Goal: Information Seeking & Learning: Learn about a topic

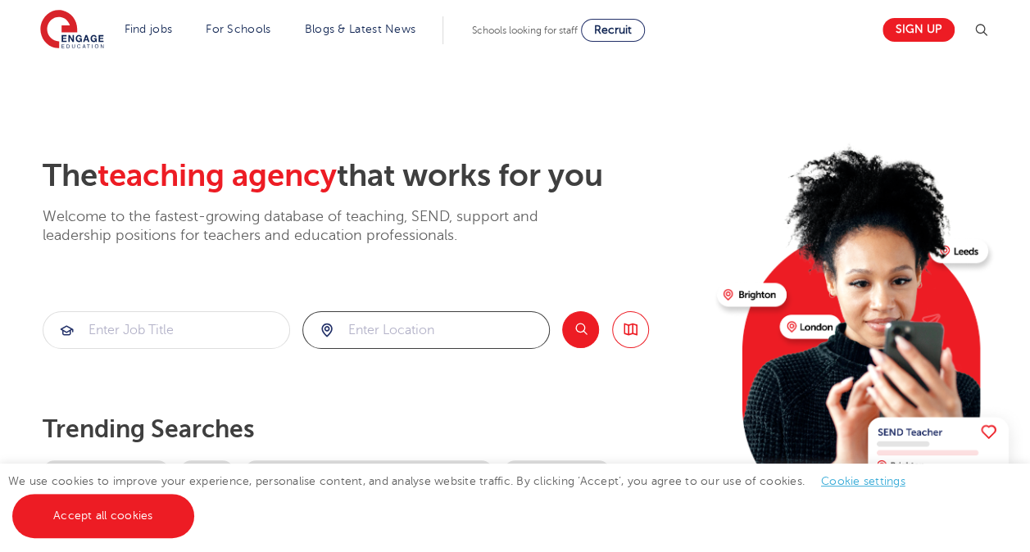
click at [388, 315] on input "search" at bounding box center [426, 330] width 246 height 36
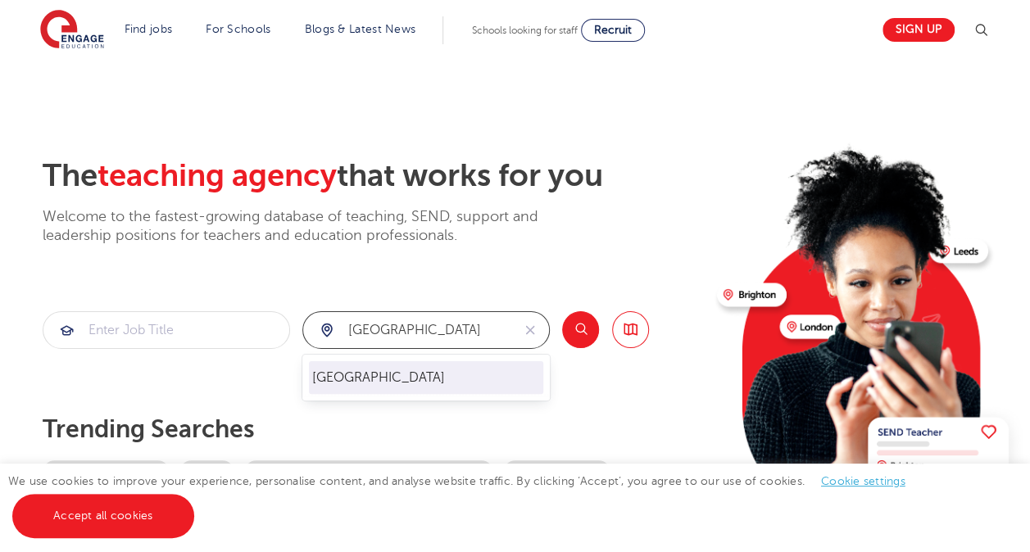
click at [364, 376] on li "[GEOGRAPHIC_DATA]" at bounding box center [426, 377] width 234 height 33
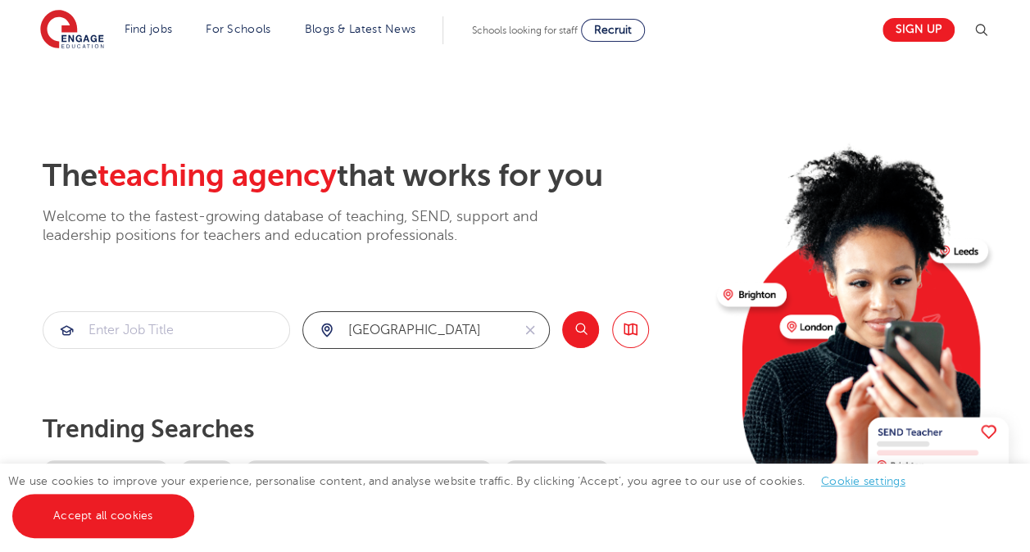
type input "[GEOGRAPHIC_DATA]"
click at [578, 324] on button "Search" at bounding box center [580, 329] width 37 height 37
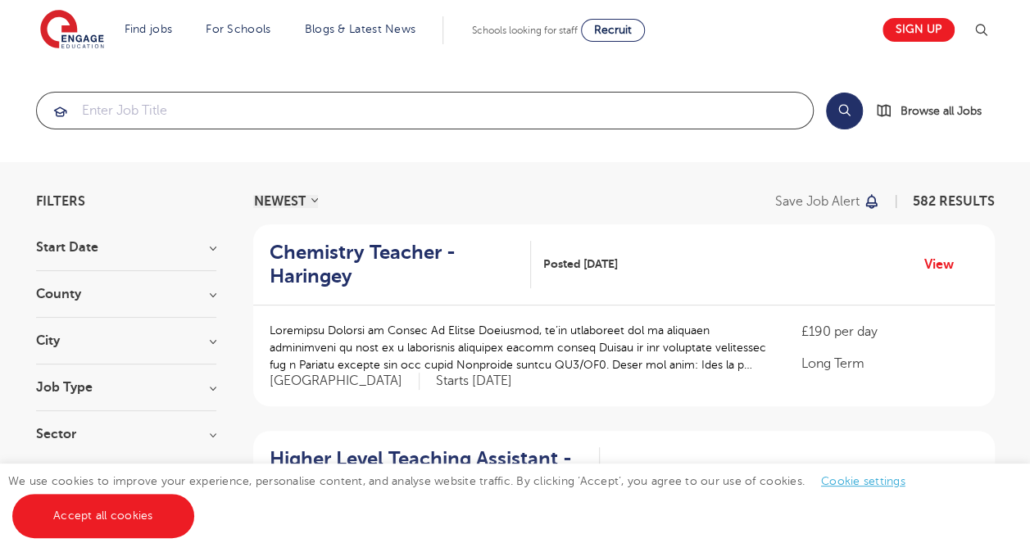
click at [274, 103] on input "search" at bounding box center [425, 111] width 776 height 36
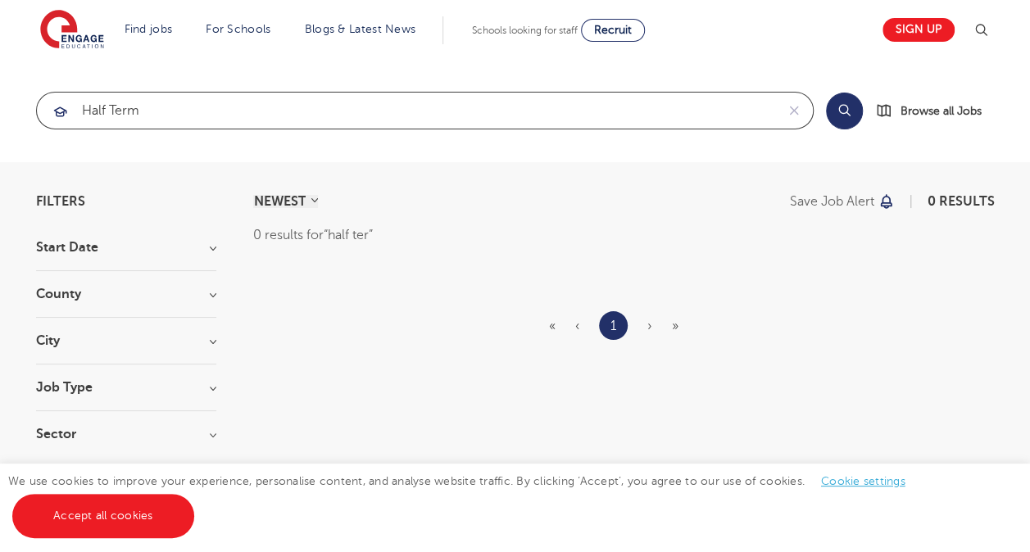
type input "half term"
click button "Submit" at bounding box center [0, 0] width 0 height 0
